Goal: Information Seeking & Learning: Learn about a topic

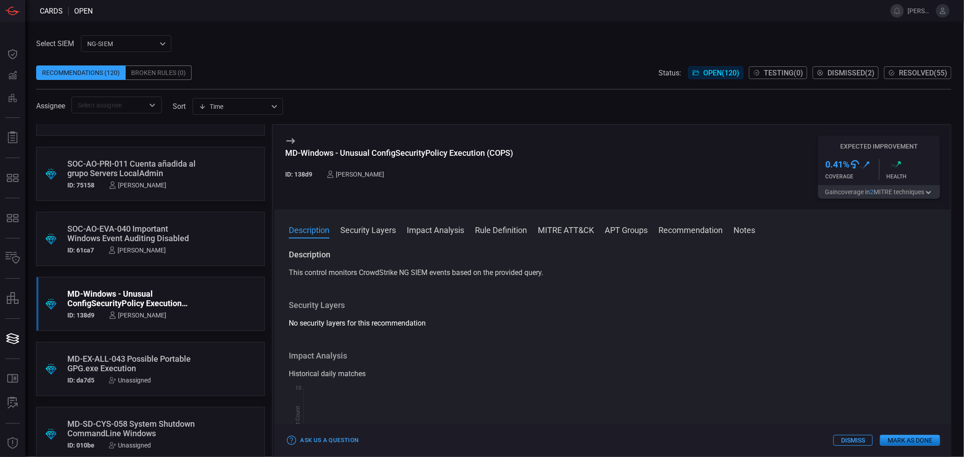
scroll to position [904, 0]
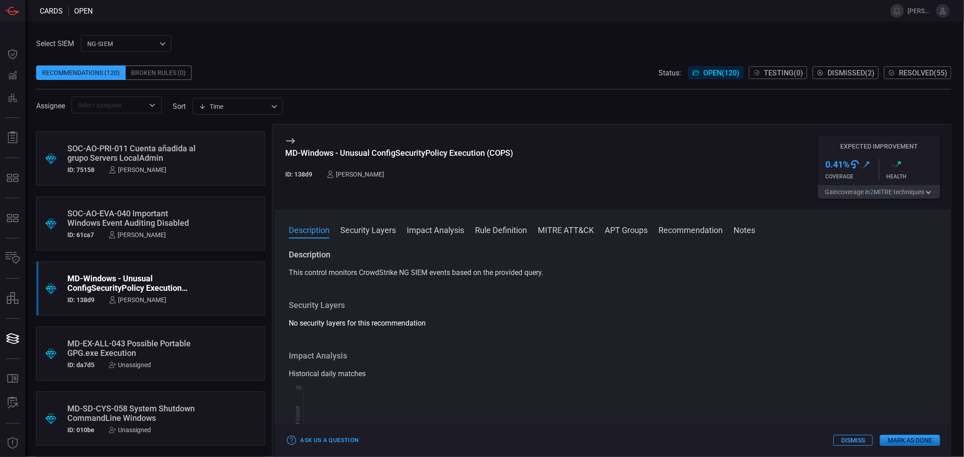
click at [127, 346] on div "MD-EX-ALL-043 Possible Portable GPG.exe Execution" at bounding box center [133, 348] width 132 height 19
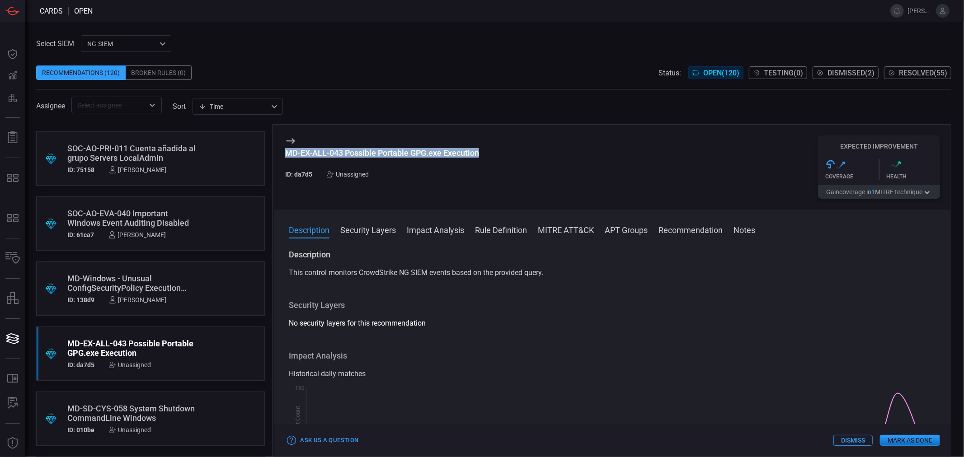
drag, startPoint x: 496, startPoint y: 150, endPoint x: 376, endPoint y: 145, distance: 120.8
click at [376, 145] on div "MD-EX-ALL-043 Possible Portable GPG.exe Execution ID: da7d5 Unassigned Expected…" at bounding box center [612, 167] width 677 height 85
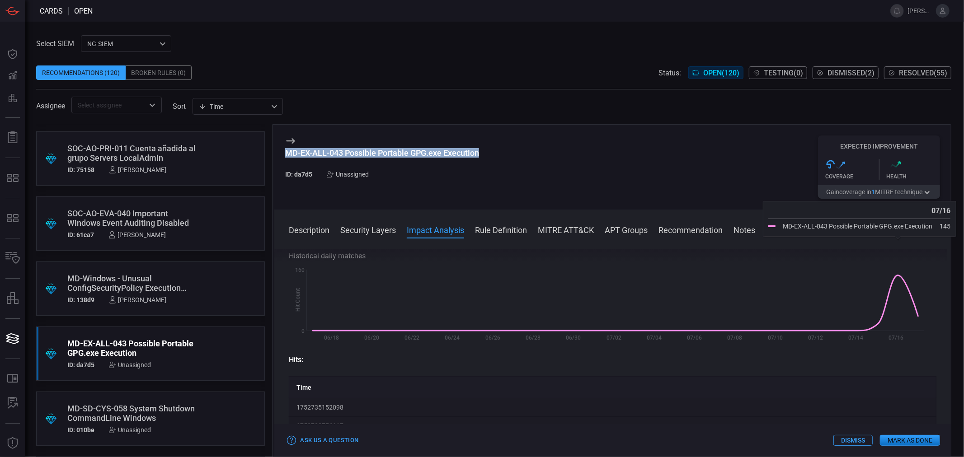
scroll to position [100, 0]
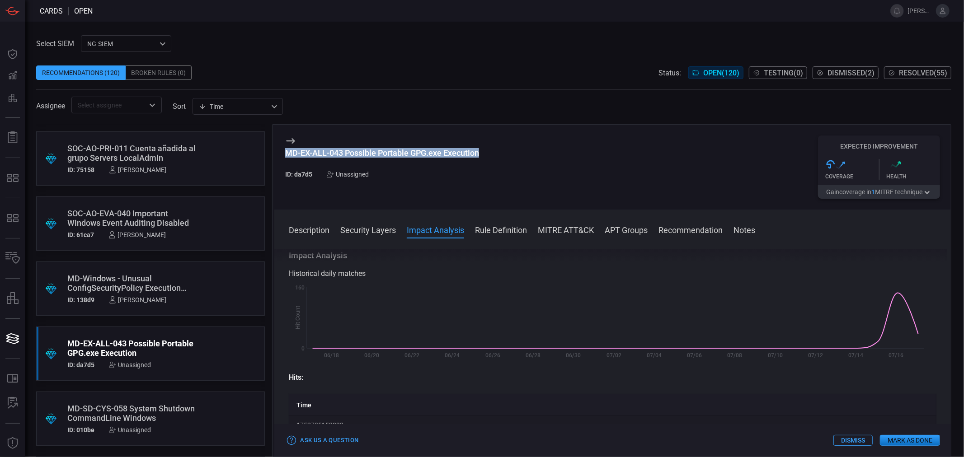
copy div "MD-EX-ALL-043 Possible Portable GPG.exe Execution"
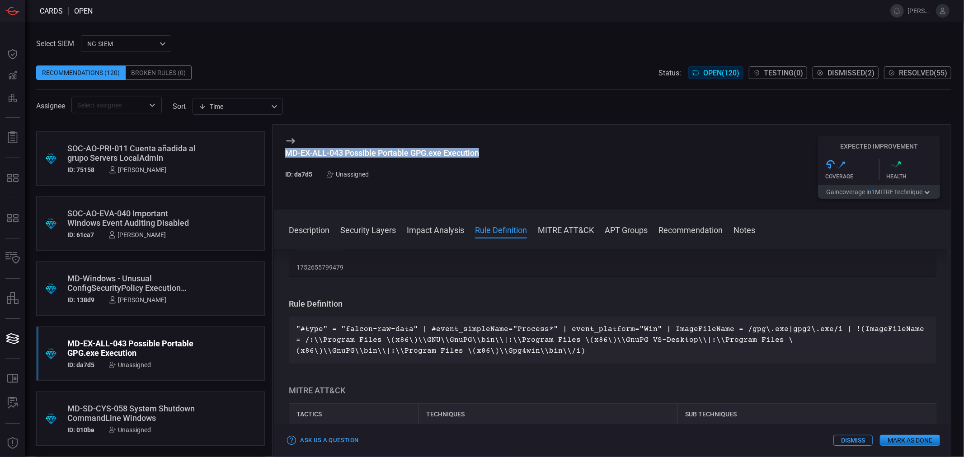
scroll to position [2109, 0]
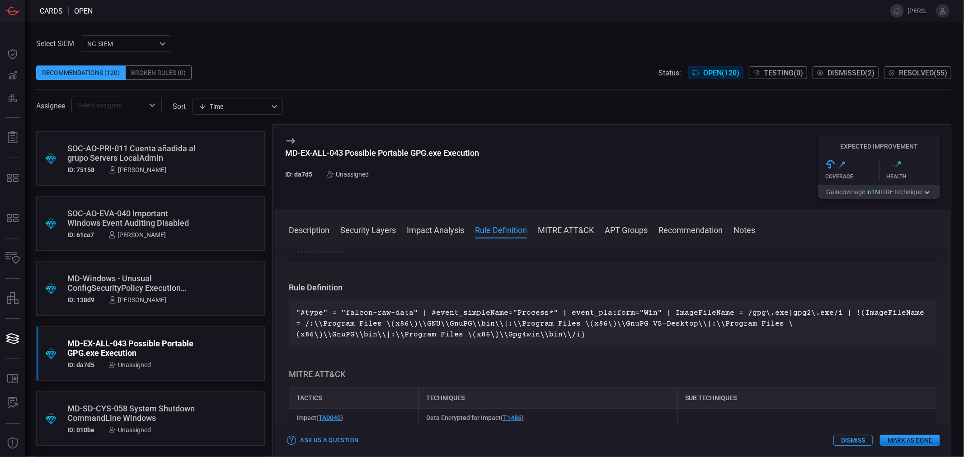
click at [430, 317] on p ""#type" = "falcon-raw-data" | #event_simpleName="Process*" | event_platform="Wi…" at bounding box center [612, 324] width 633 height 33
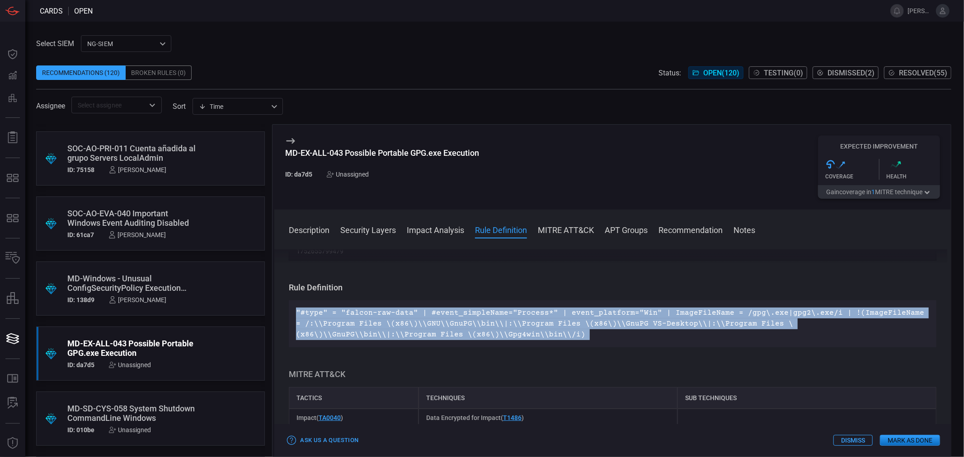
click at [430, 317] on p ""#type" = "falcon-raw-data" | #event_simpleName="Process*" | event_platform="Wi…" at bounding box center [612, 324] width 633 height 33
copy p ""#type" = "falcon-raw-data" | #event_simpleName="Process*" | event_platform="Wi…"
